Goal: Task Accomplishment & Management: Use online tool/utility

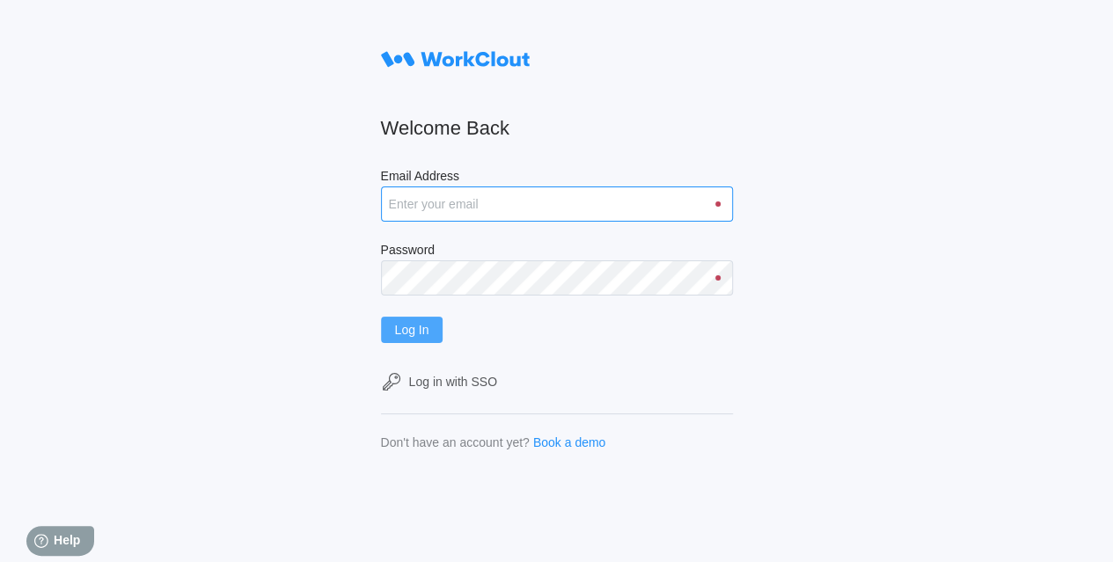
type input "[EMAIL_ADDRESS][DOMAIN_NAME]"
click at [437, 327] on button "Log In" at bounding box center [412, 330] width 62 height 26
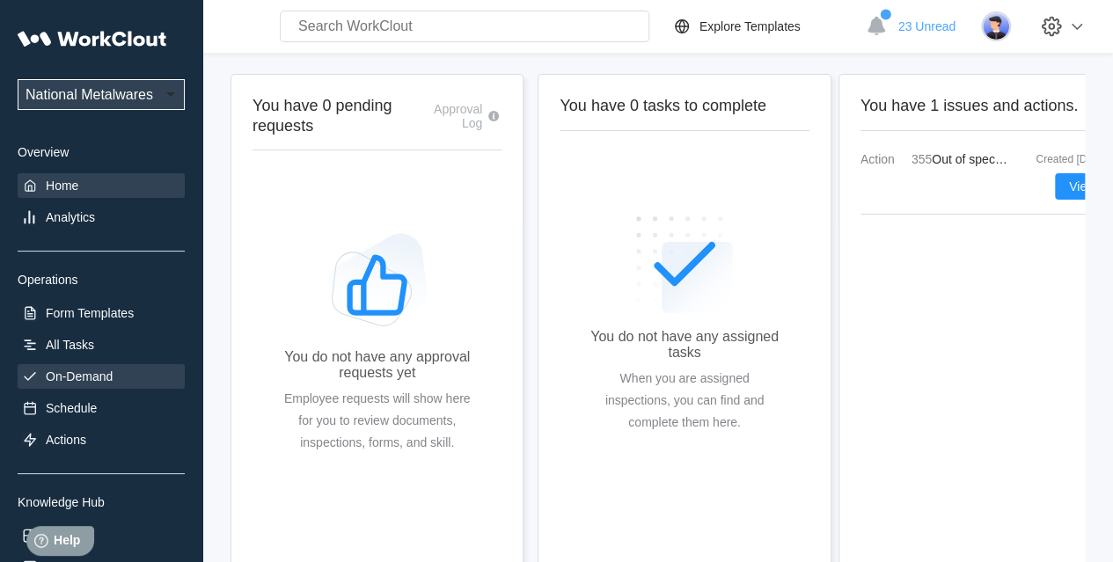
click at [76, 382] on div "On-Demand" at bounding box center [79, 377] width 67 height 14
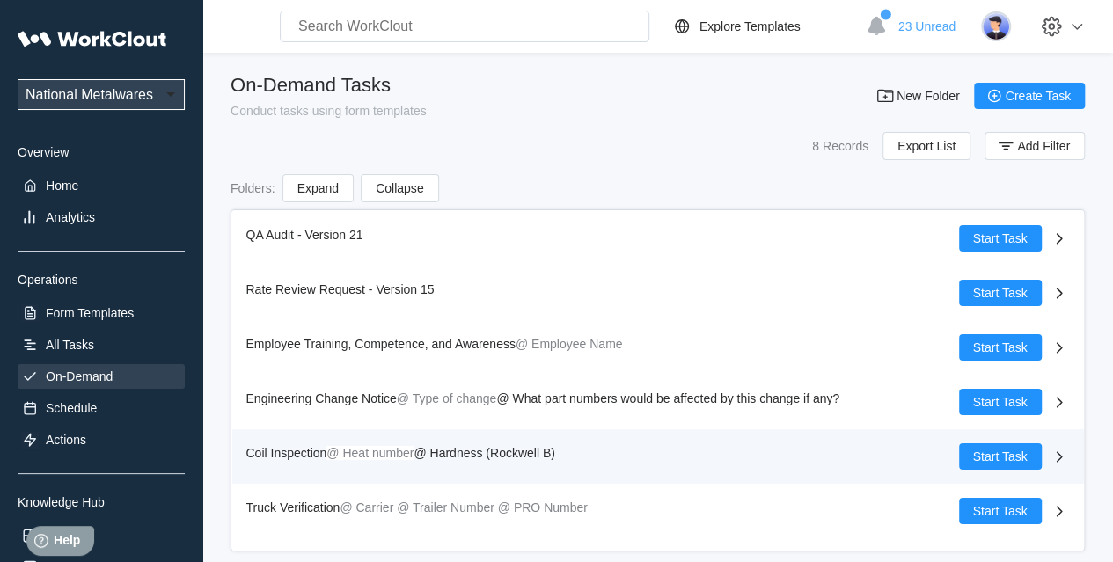
scroll to position [96, 0]
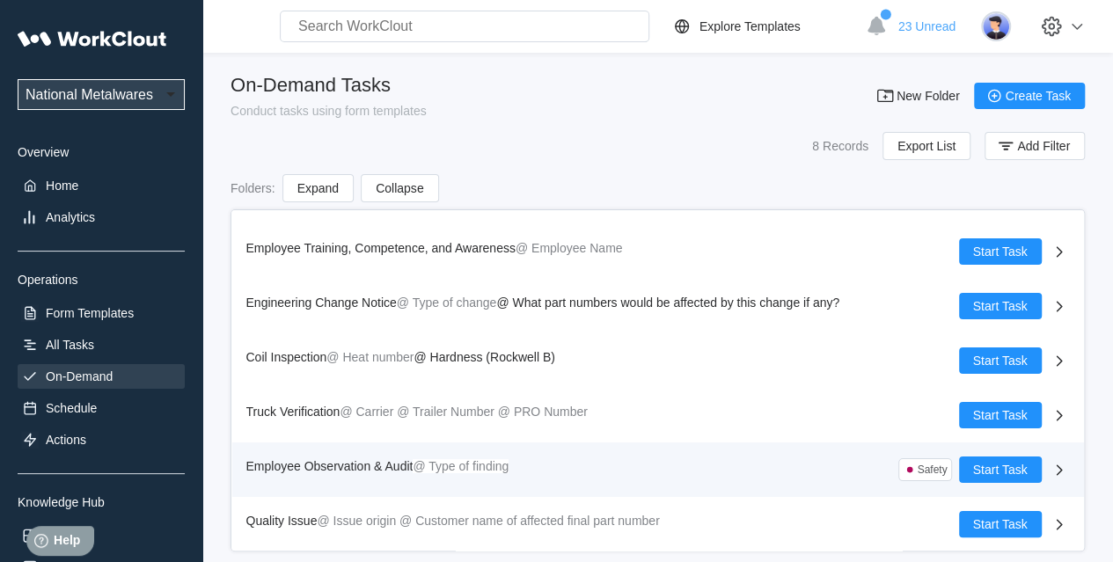
click at [343, 462] on span "Employee Observation & Audit" at bounding box center [329, 466] width 167 height 14
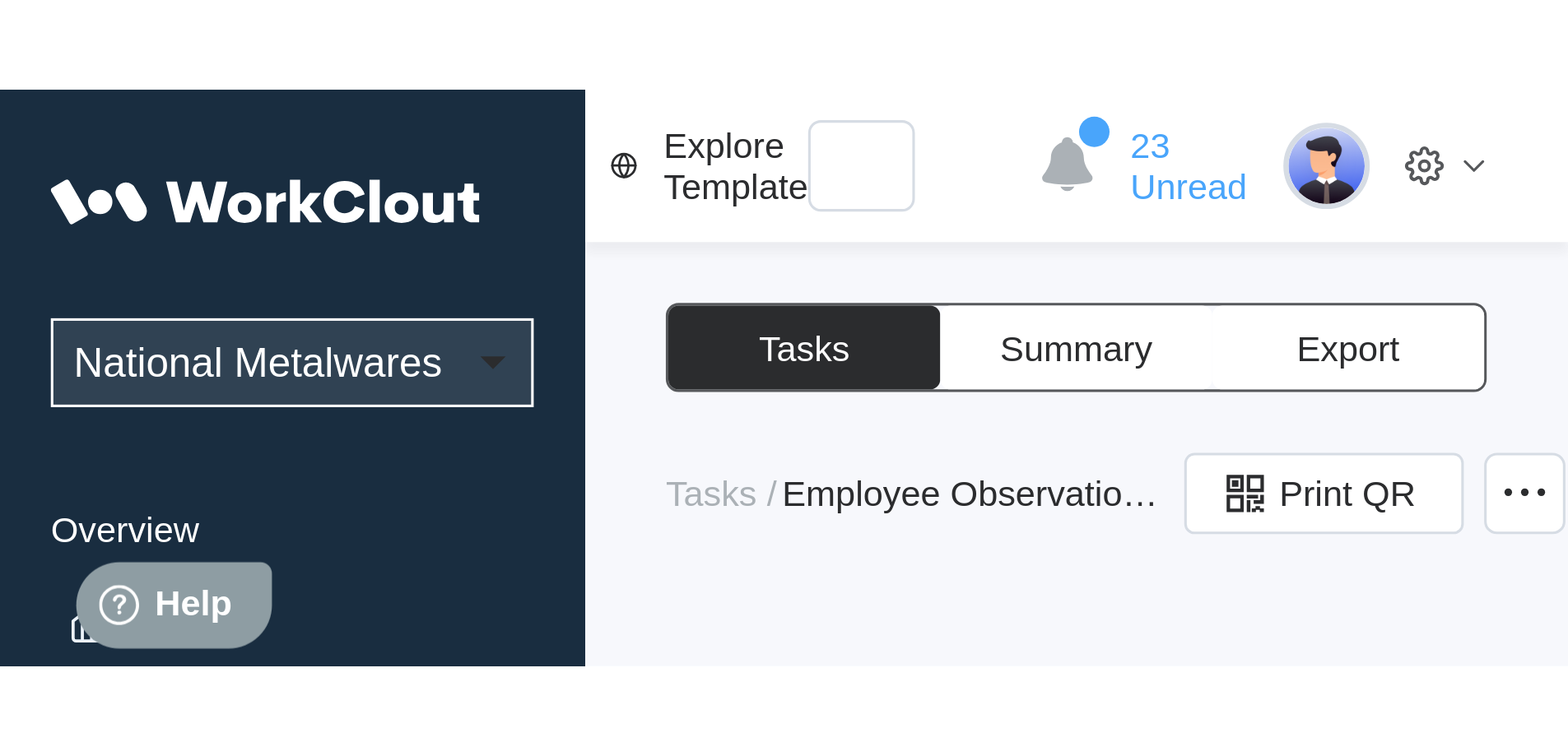
scroll to position [538, 0]
